Goal: Information Seeking & Learning: Learn about a topic

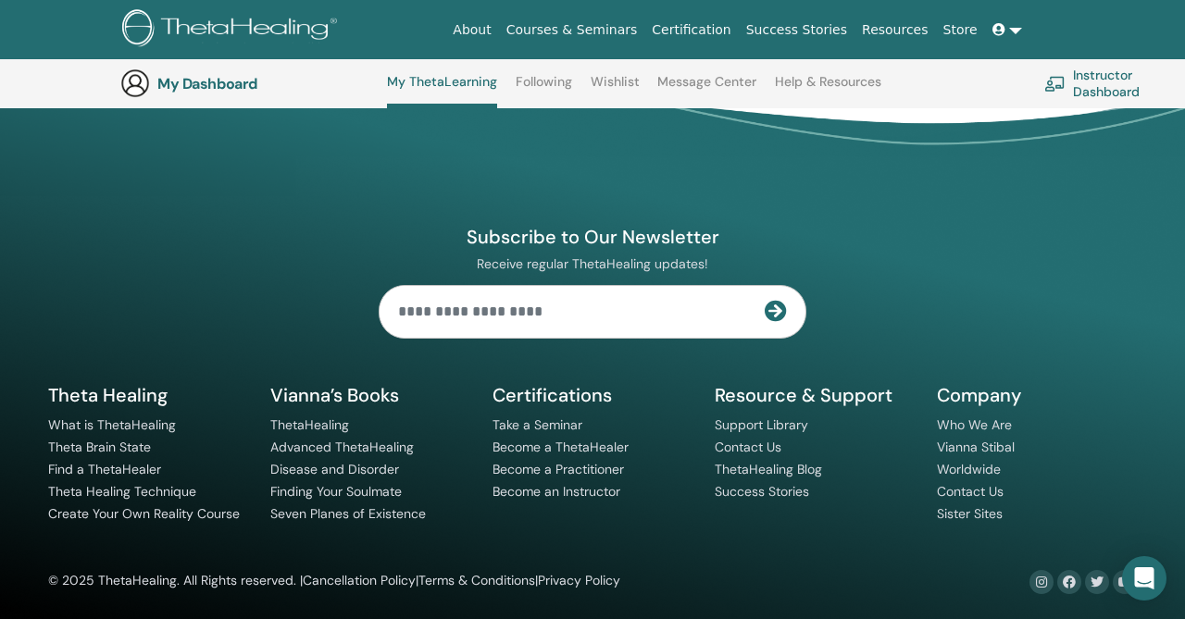
scroll to position [1500, 0]
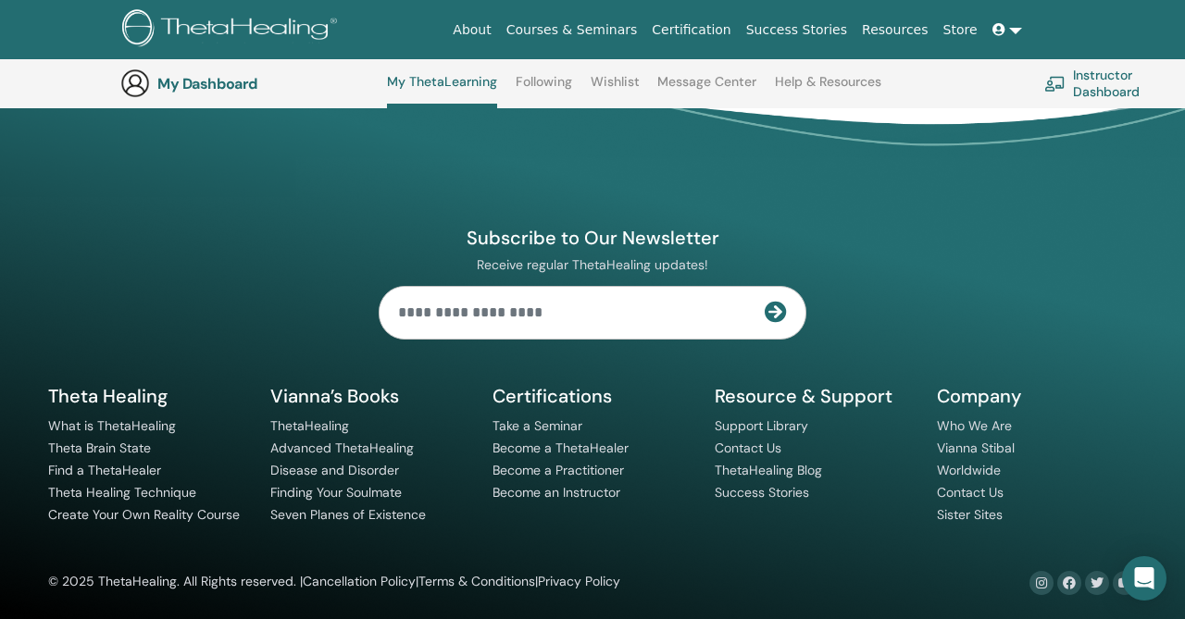
click at [967, 33] on link "Store" at bounding box center [960, 30] width 49 height 34
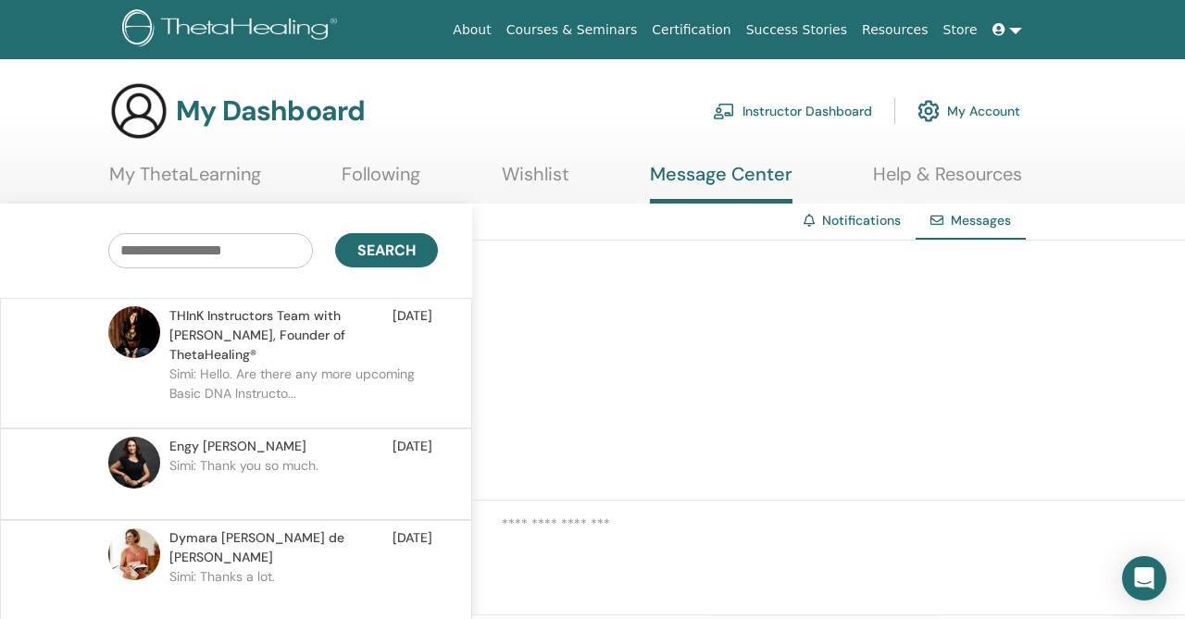
click at [276, 365] on p "Simi: Hello. Are there any more upcoming Basic DNA Instructo..." at bounding box center [303, 393] width 268 height 56
click at [980, 181] on link "Help & Resources" at bounding box center [947, 181] width 149 height 36
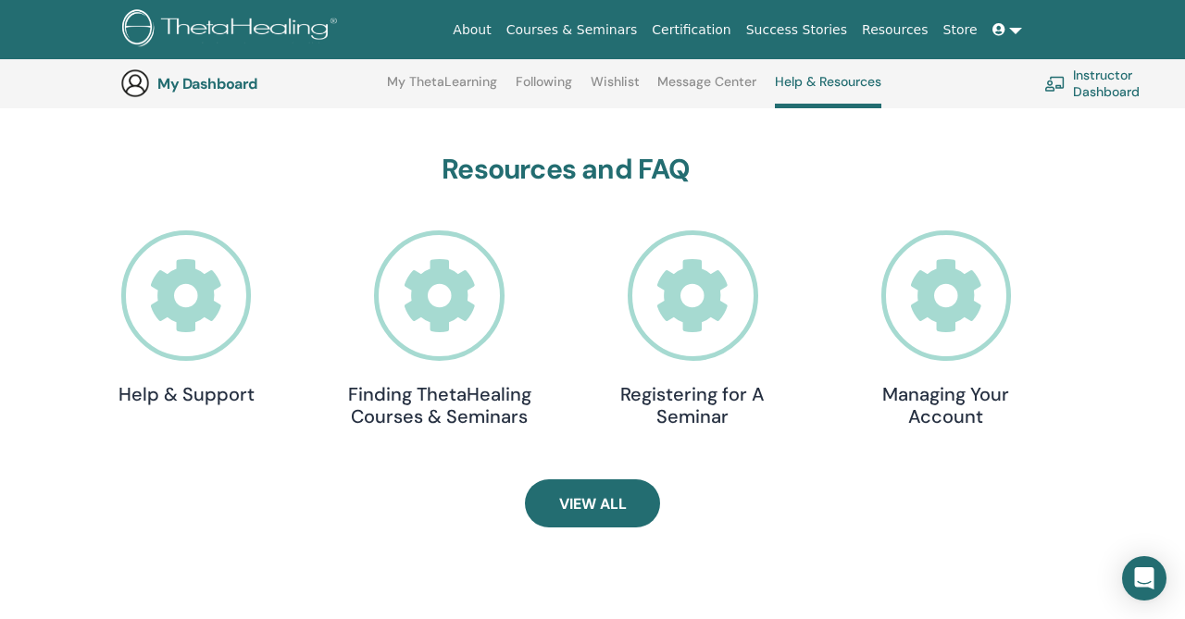
scroll to position [497, 0]
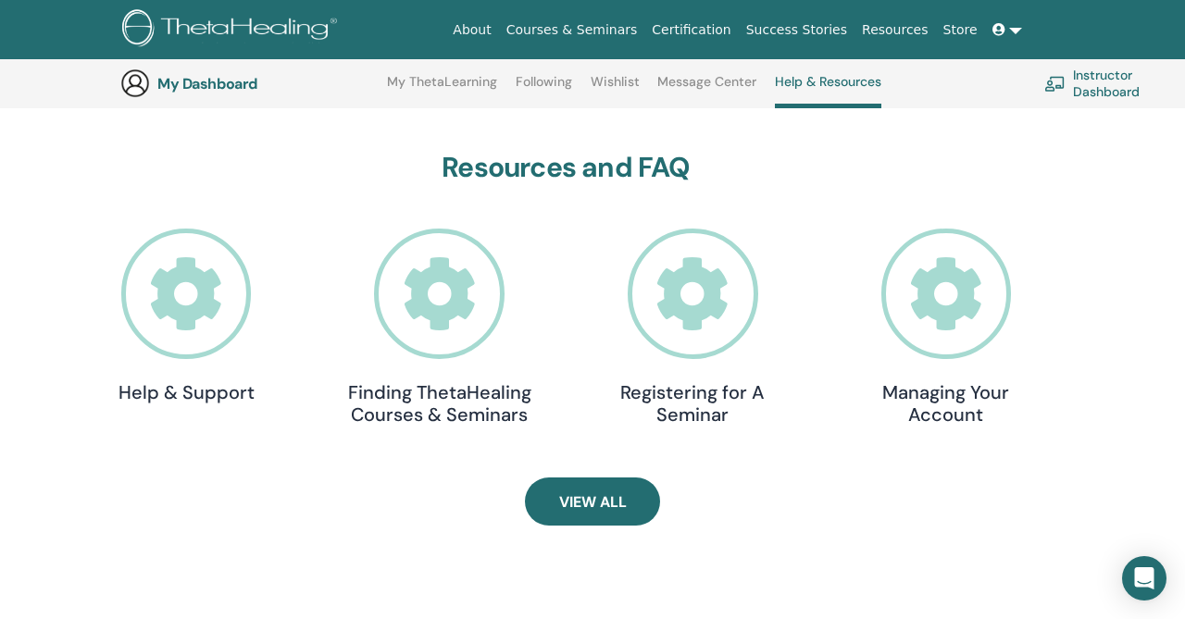
click at [432, 403] on h4 "Finding ThetaHealing Courses & Seminars" at bounding box center [439, 403] width 185 height 44
click at [1002, 32] on icon at bounding box center [998, 29] width 13 height 13
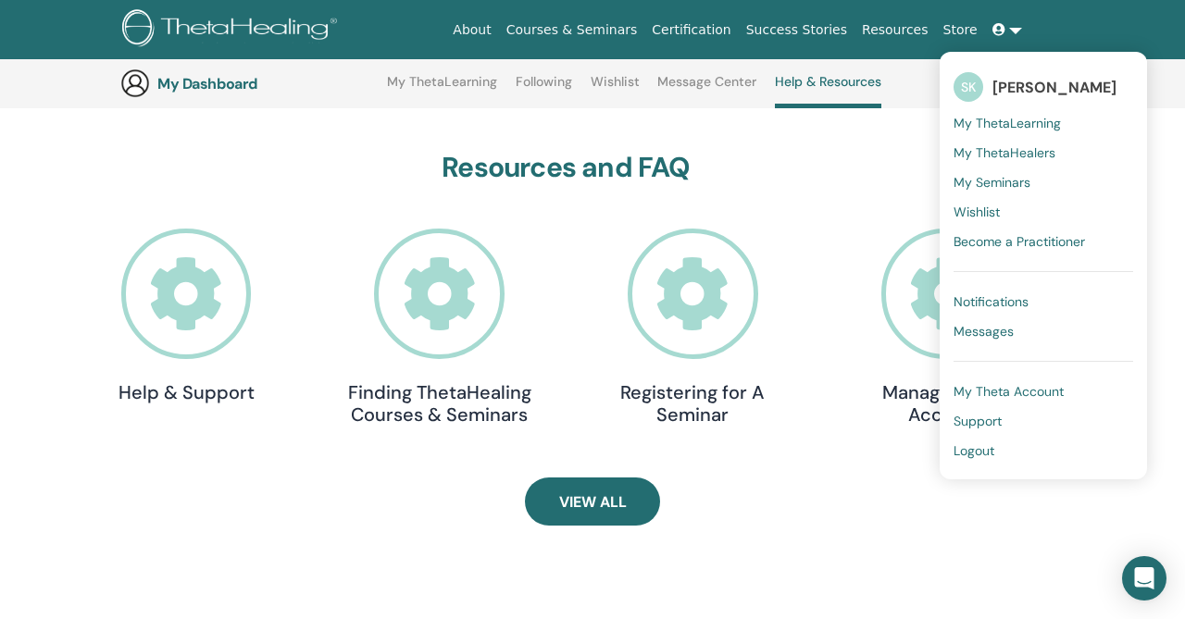
click at [1002, 116] on span "My ThetaLearning" at bounding box center [1006, 123] width 107 height 17
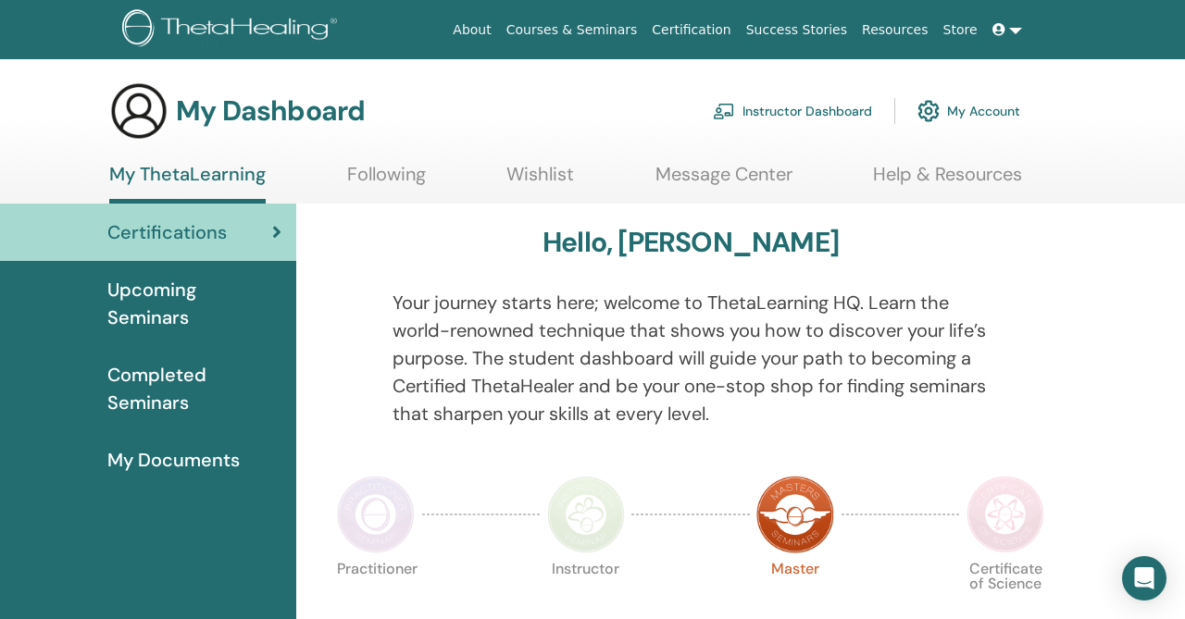
click at [169, 397] on span "Completed Seminars" at bounding box center [194, 389] width 174 height 56
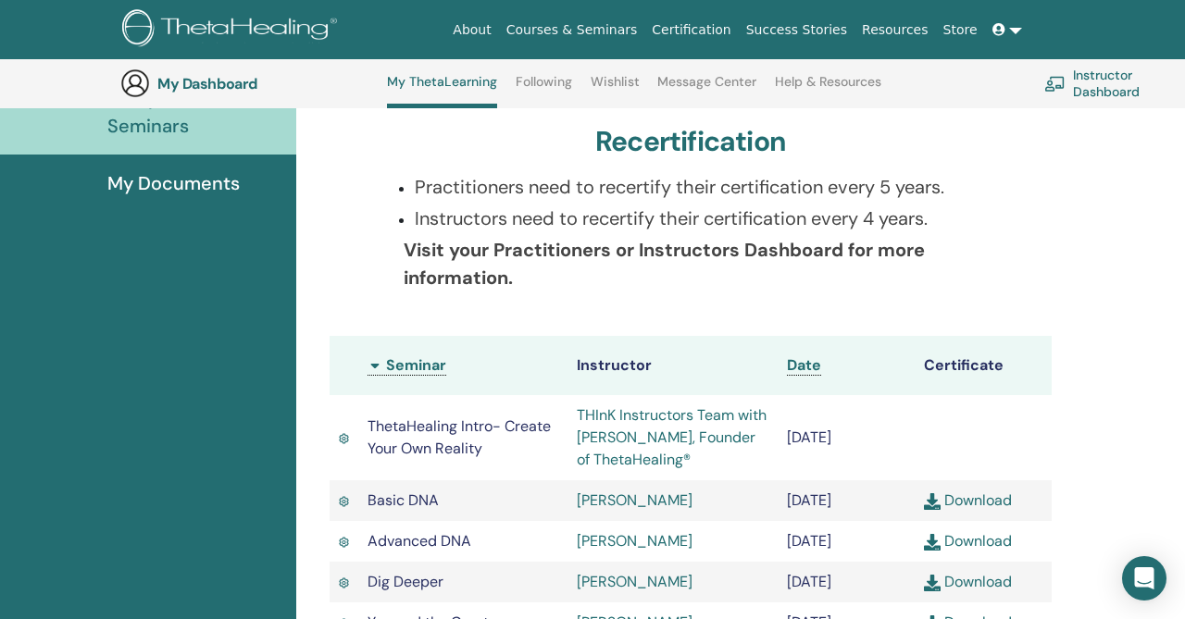
scroll to position [324, 0]
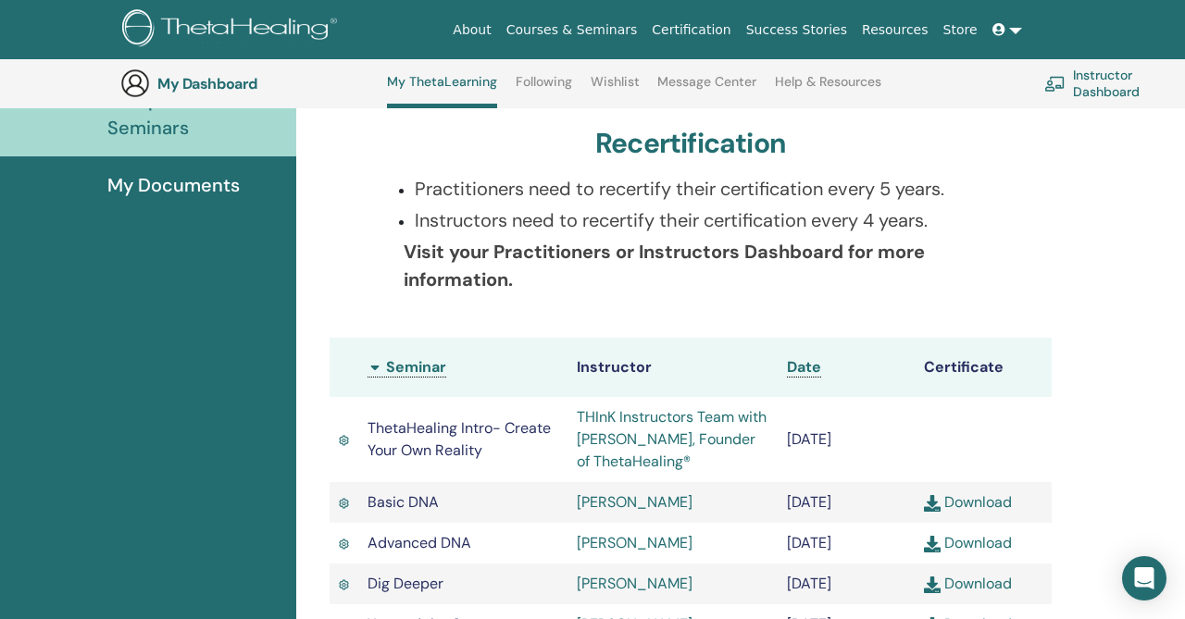
click at [675, 415] on link "THInK Instructors Team with [PERSON_NAME], Founder of ThetaHealing®" at bounding box center [672, 439] width 190 height 64
